Goal: Share content

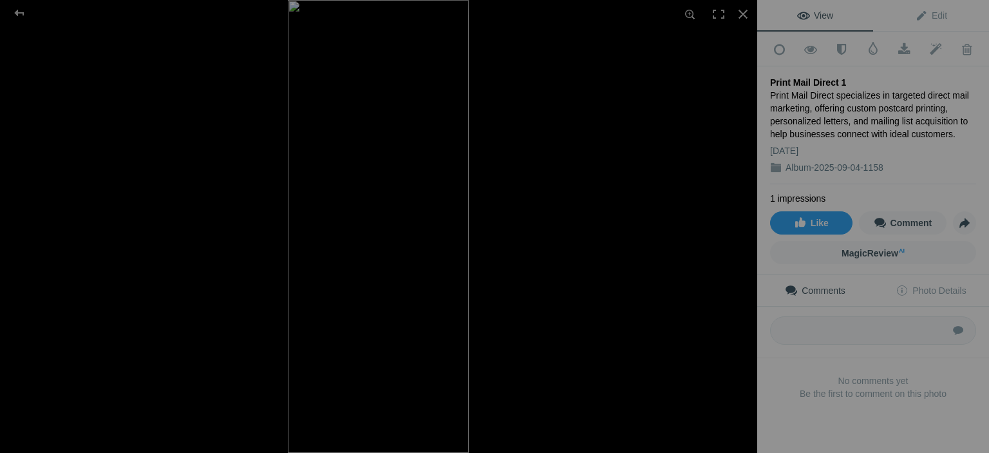
click at [832, 89] on div "Print Mail Direct specializes in targeted direct mail marketing, offering custo…" at bounding box center [873, 114] width 206 height 51
click at [917, 16] on span "Edit" at bounding box center [931, 15] width 32 height 10
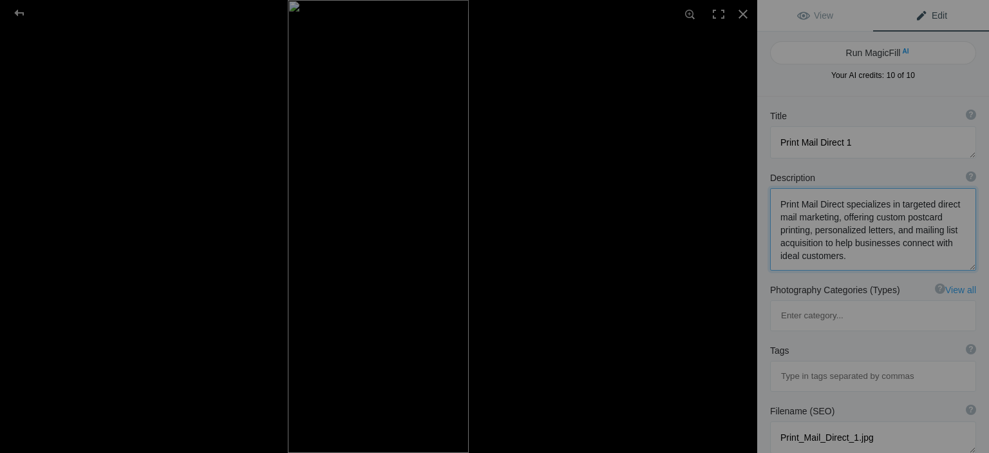
click at [924, 206] on textarea at bounding box center [873, 229] width 206 height 82
type textarea "Print Mail Direct helps businesses connect with their ideal customers through t…"
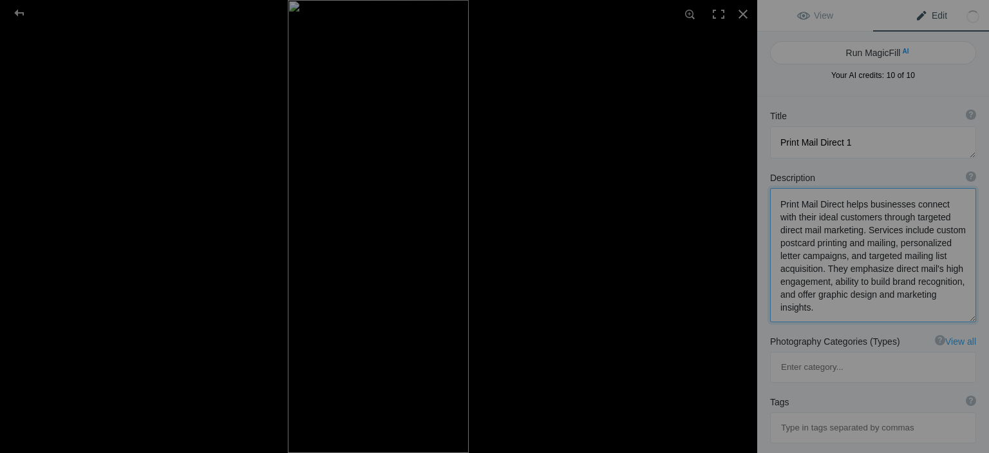
click at [827, 259] on textarea at bounding box center [873, 255] width 206 height 134
click at [896, 133] on textarea at bounding box center [873, 142] width 206 height 32
type textarea "Print Mail Direct"
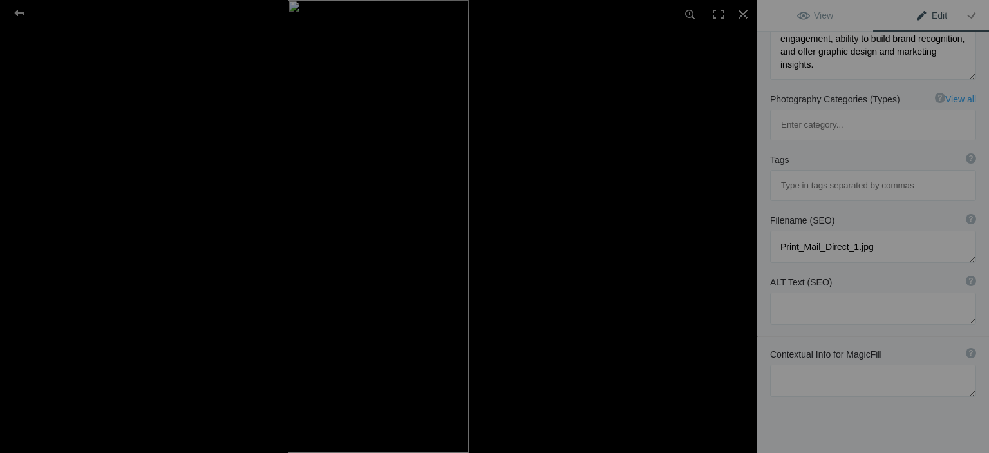
scroll to position [242, 0]
click at [886, 230] on textarea at bounding box center [873, 246] width 206 height 32
click at [849, 230] on textarea at bounding box center [873, 246] width 206 height 32
type textarea "Print Mail Direct 1.jpg"
click at [829, 12] on span "View" at bounding box center [815, 15] width 36 height 10
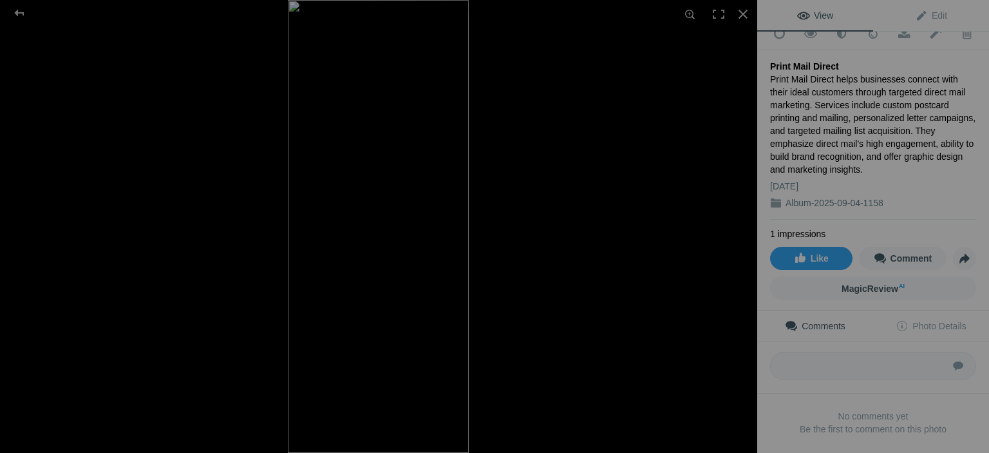
scroll to position [0, 0]
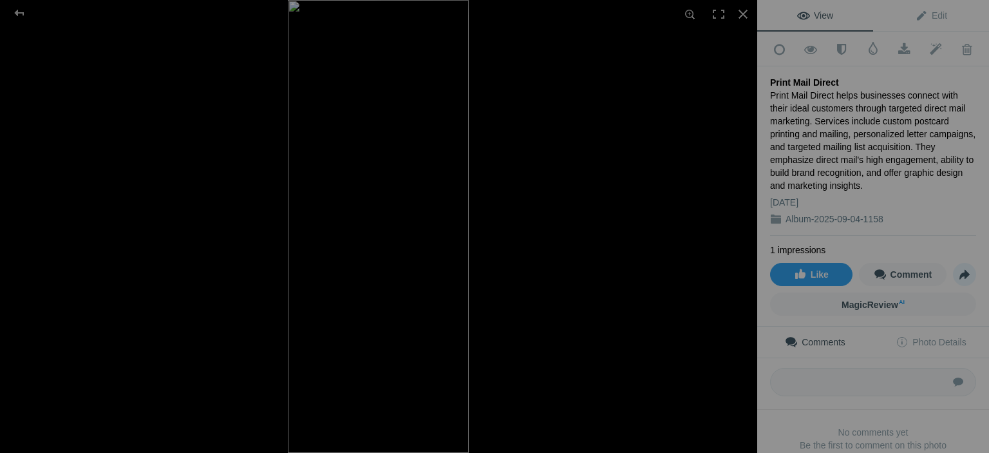
click at [960, 267] on span "Share" at bounding box center [964, 274] width 22 height 22
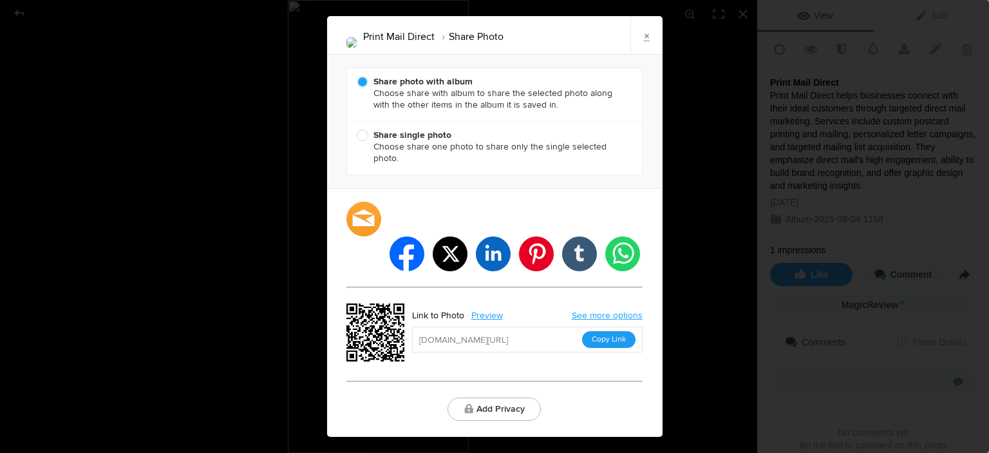
click at [609, 331] on button "Copy Link" at bounding box center [608, 339] width 53 height 17
click at [124, 270] on div "Print Mail Direct Share Photo × Share photo with album Choose share with album …" at bounding box center [494, 226] width 989 height 453
